Goal: Task Accomplishment & Management: Manage account settings

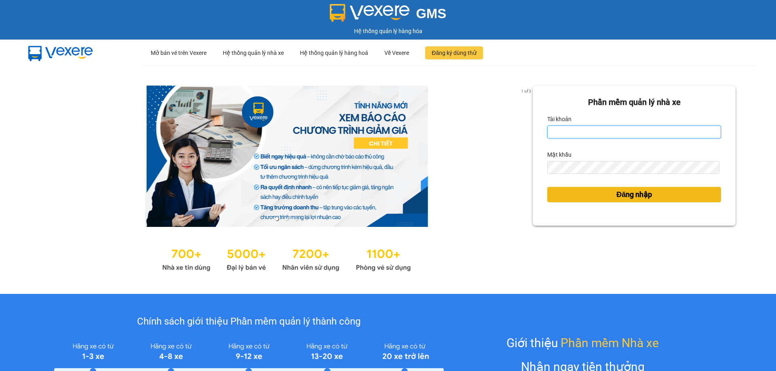
type input "kimvinh.bmtai"
click at [606, 200] on button "Đăng nhập" at bounding box center [634, 194] width 174 height 15
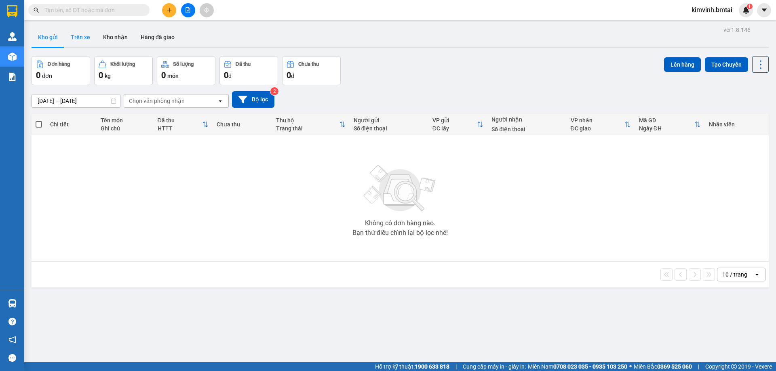
click at [80, 39] on button "Trên xe" at bounding box center [80, 36] width 32 height 19
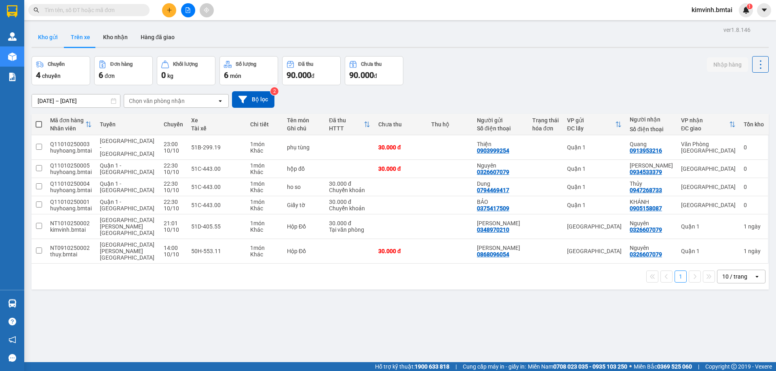
click at [49, 38] on button "Kho gửi" at bounding box center [48, 36] width 33 height 19
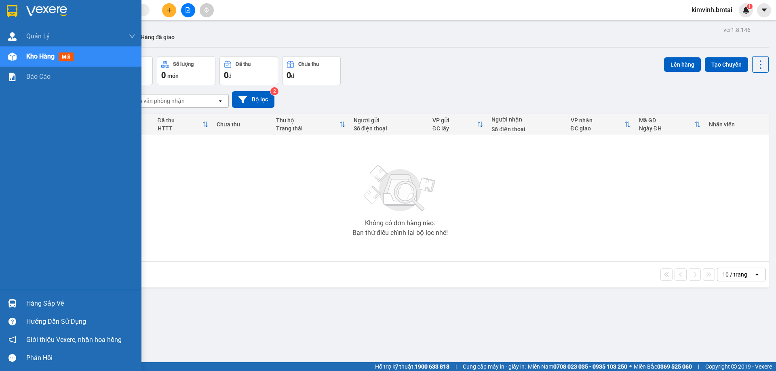
click at [58, 303] on div "Hàng sắp về" at bounding box center [80, 304] width 109 height 12
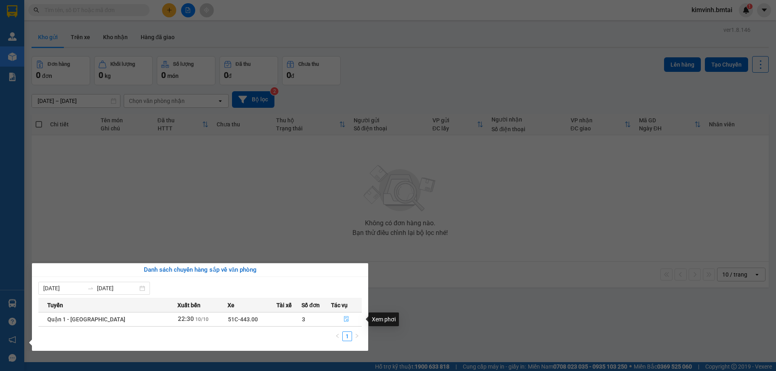
click at [344, 321] on icon "file-done" at bounding box center [346, 320] width 5 height 6
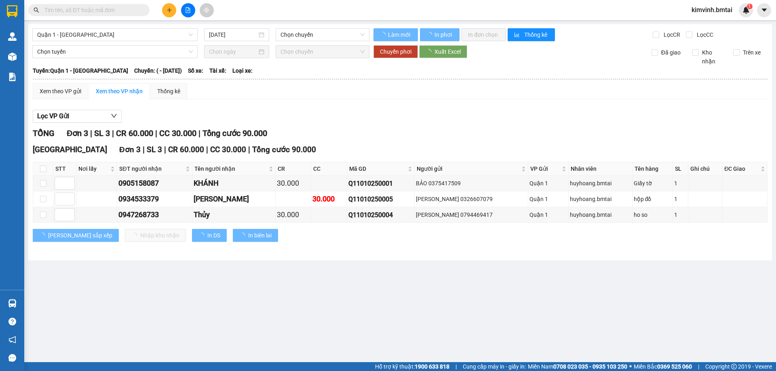
type input "[DATE]"
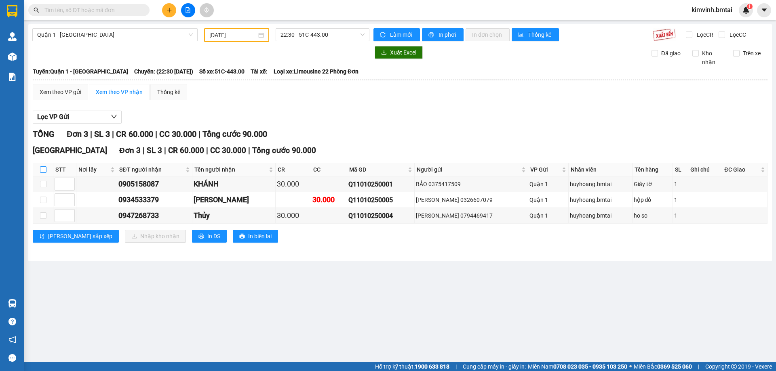
click at [44, 170] on input "checkbox" at bounding box center [43, 170] width 6 height 6
checkbox input "true"
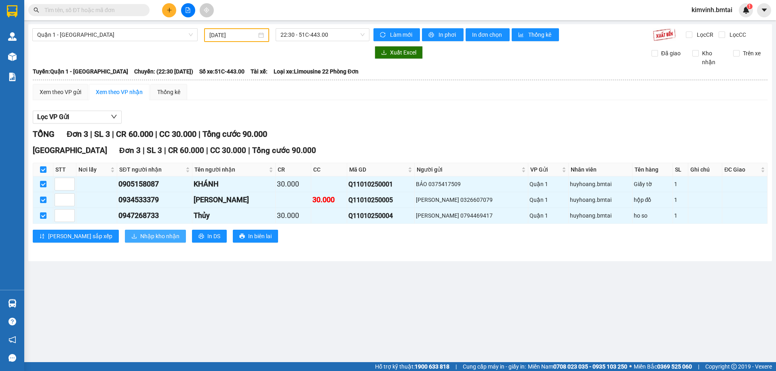
click at [140, 238] on span "Nhập kho nhận" at bounding box center [159, 236] width 39 height 9
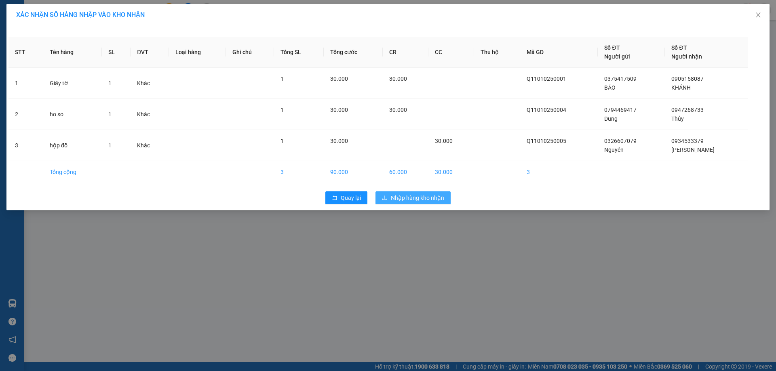
click at [416, 197] on span "Nhập hàng kho nhận" at bounding box center [417, 198] width 53 height 9
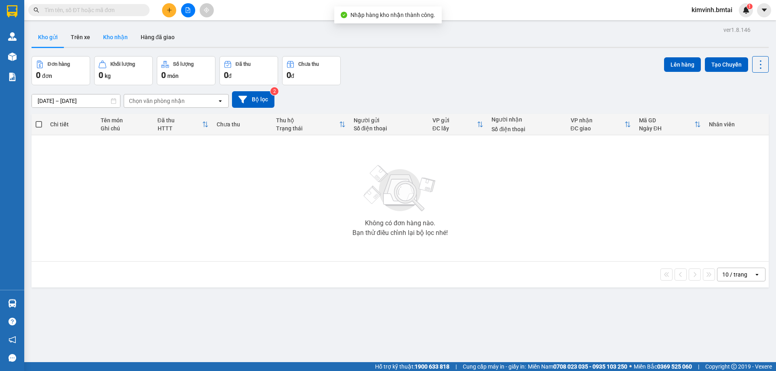
click at [120, 41] on button "Kho nhận" at bounding box center [116, 36] width 38 height 19
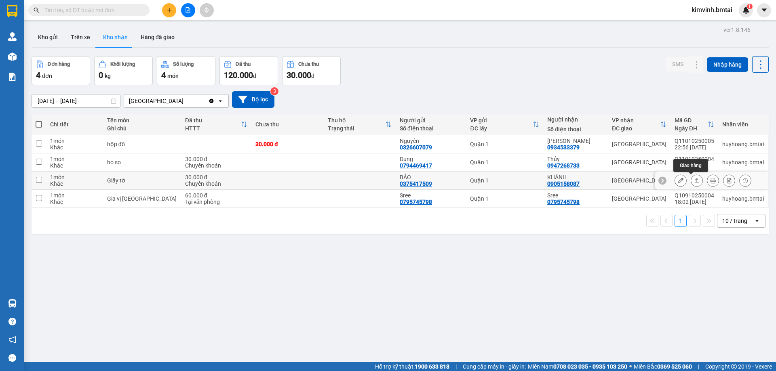
click at [694, 179] on icon at bounding box center [697, 181] width 6 height 6
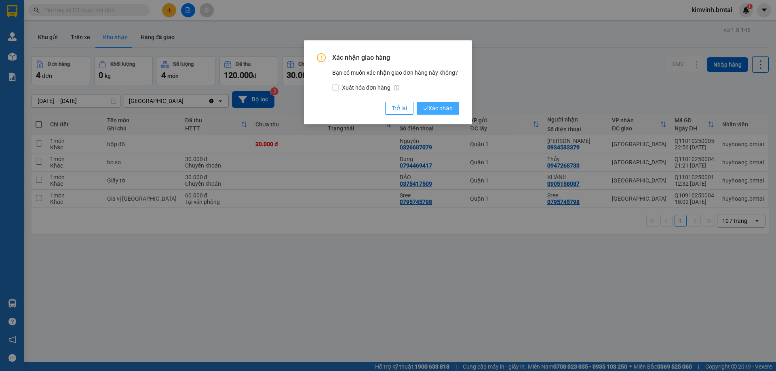
click at [430, 109] on span "Xác nhận" at bounding box center [438, 108] width 30 height 9
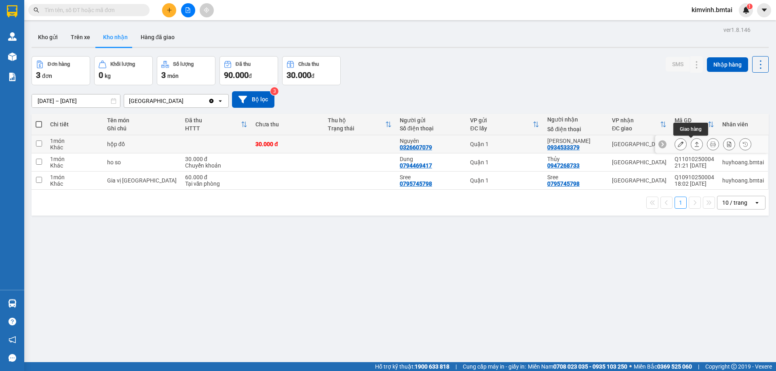
click at [694, 146] on icon at bounding box center [697, 144] width 6 height 6
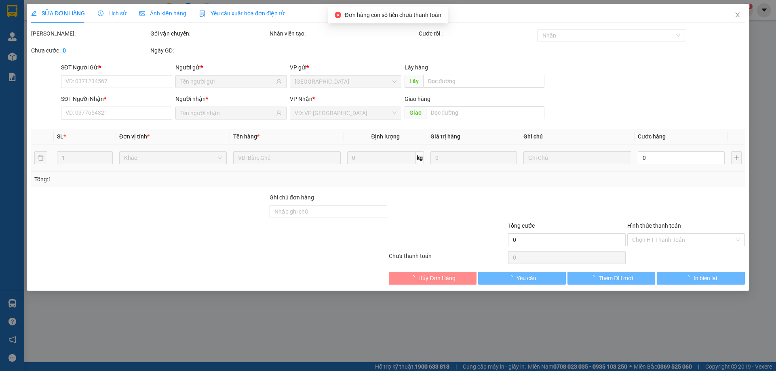
type input "0326607079"
type input "Nguyên"
type input "0934533379"
type input "[PERSON_NAME]"
type input "30.000"
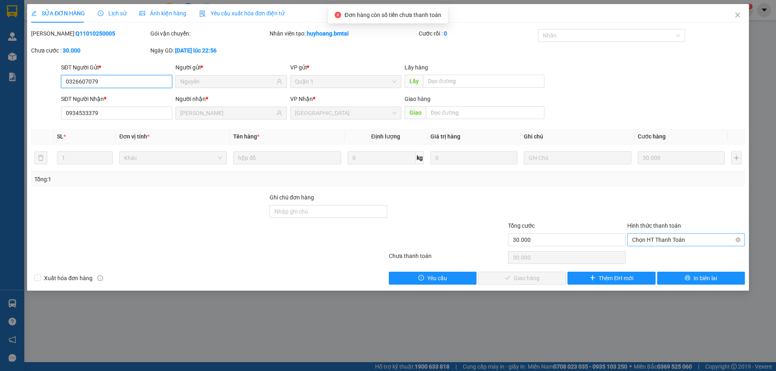
click at [656, 239] on span "Chọn HT Thanh Toán" at bounding box center [686, 240] width 108 height 12
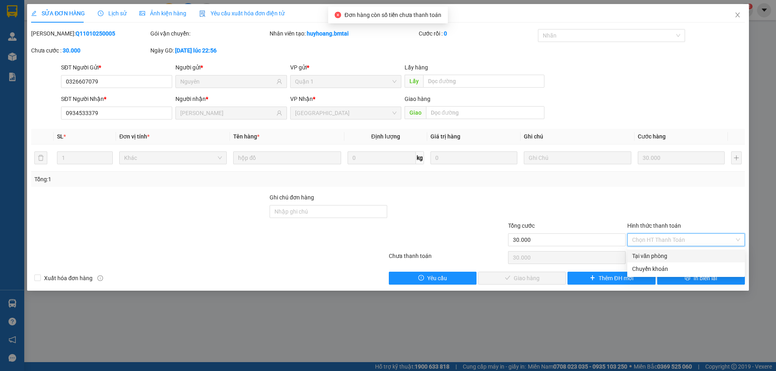
click at [657, 257] on div "Tại văn phòng" at bounding box center [686, 256] width 108 height 9
type input "0"
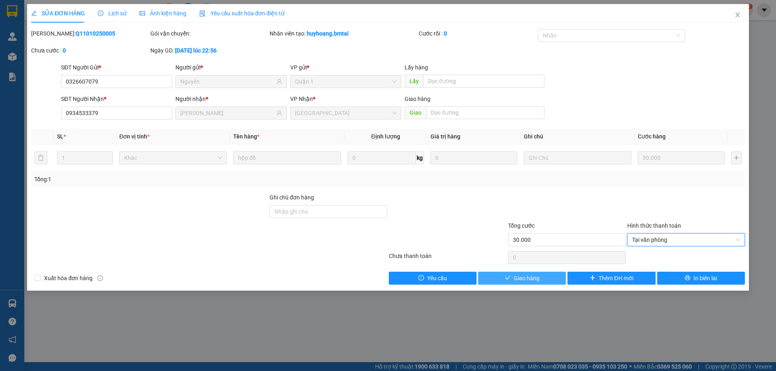
click at [535, 278] on span "Giao hàng" at bounding box center [527, 278] width 26 height 9
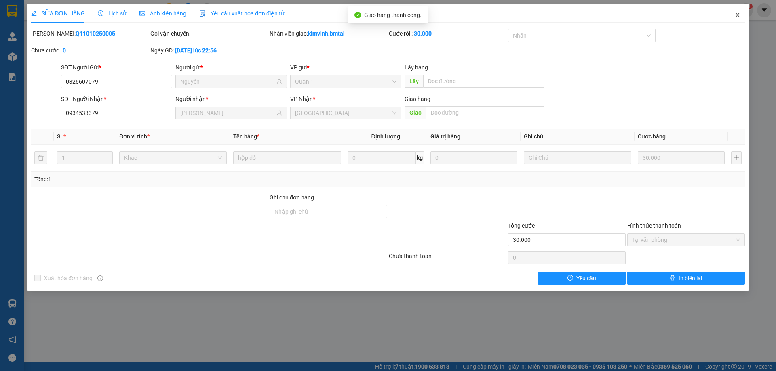
click at [738, 15] on icon "close" at bounding box center [737, 15] width 6 height 6
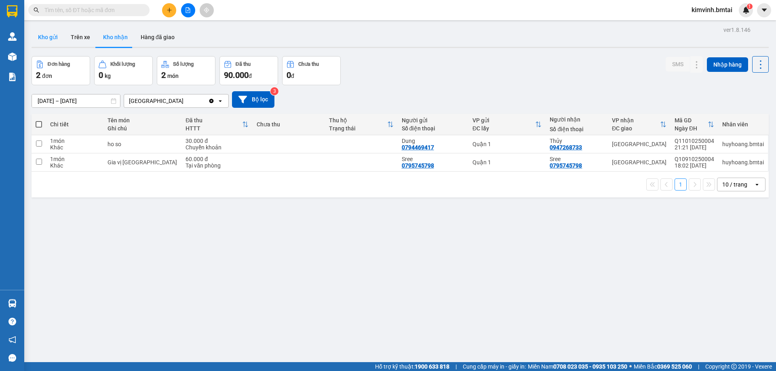
click at [53, 42] on button "Kho gửi" at bounding box center [48, 36] width 33 height 19
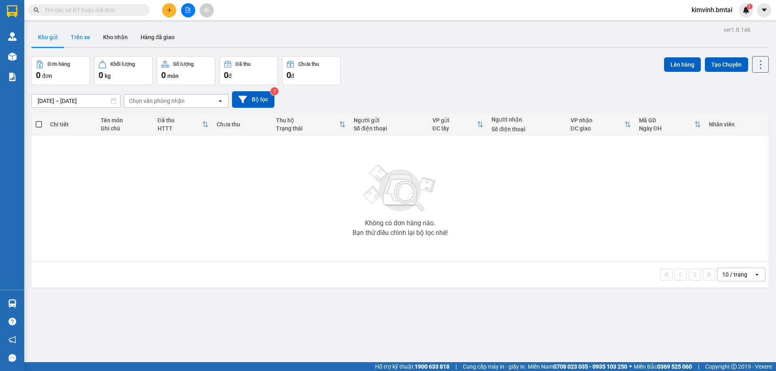
click at [79, 38] on button "Trên xe" at bounding box center [80, 36] width 32 height 19
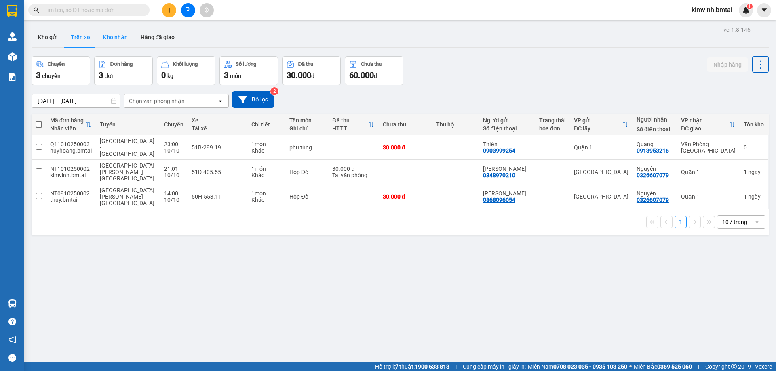
click at [105, 36] on button "Kho nhận" at bounding box center [116, 36] width 38 height 19
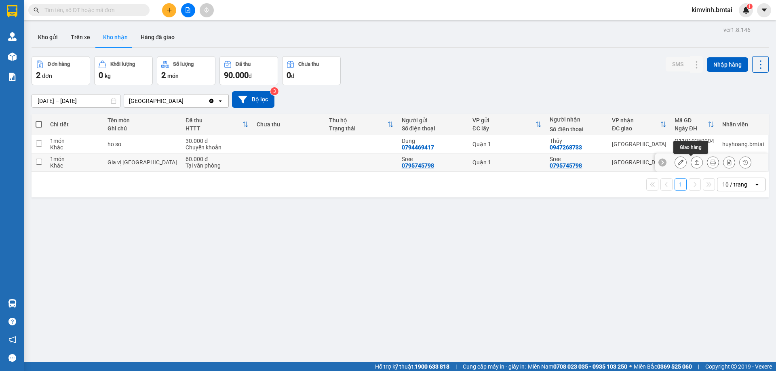
click at [695, 162] on icon at bounding box center [697, 162] width 4 height 5
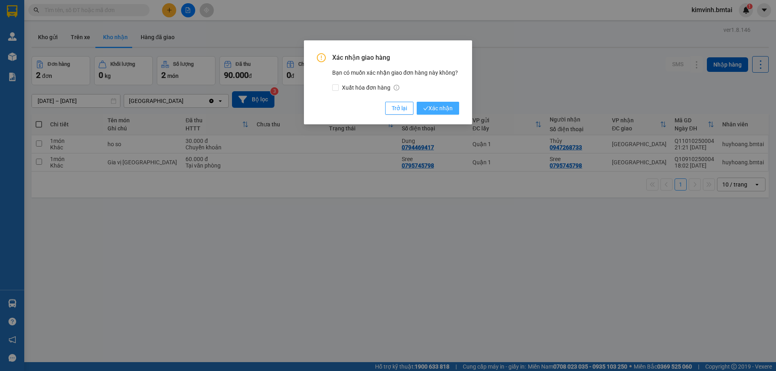
click at [431, 109] on span "Xác nhận" at bounding box center [438, 108] width 30 height 9
